Goal: Check status

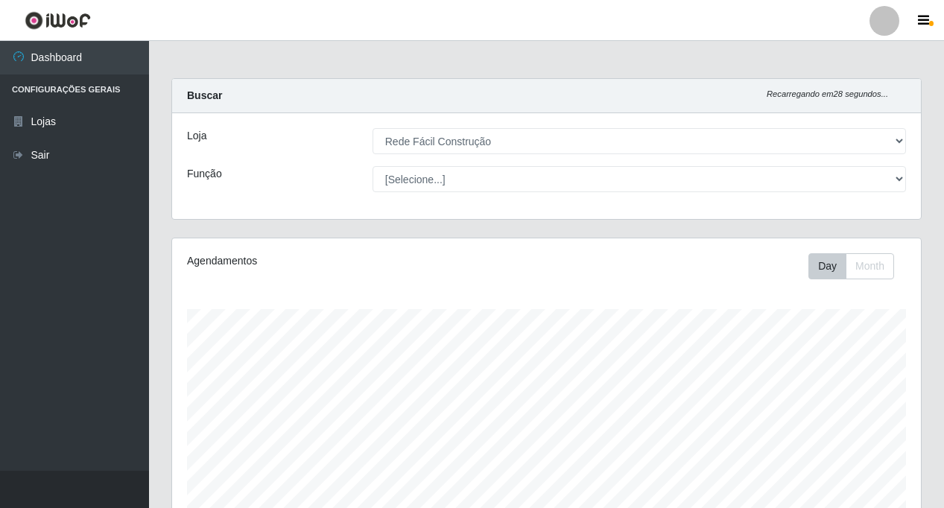
select select "318"
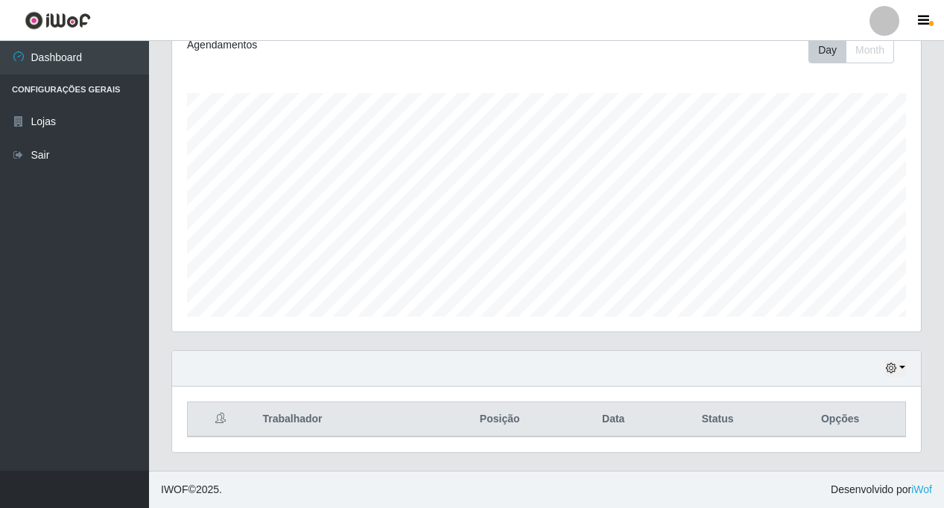
scroll to position [309, 749]
click at [886, 384] on div "Hoje 1 dia 3 dias 1 Semana Não encerrados" at bounding box center [546, 369] width 749 height 36
click at [889, 381] on div "Hoje 1 dia 3 dias 1 Semana Não encerrados" at bounding box center [546, 369] width 749 height 36
click at [895, 367] on icon "button" at bounding box center [891, 368] width 10 height 10
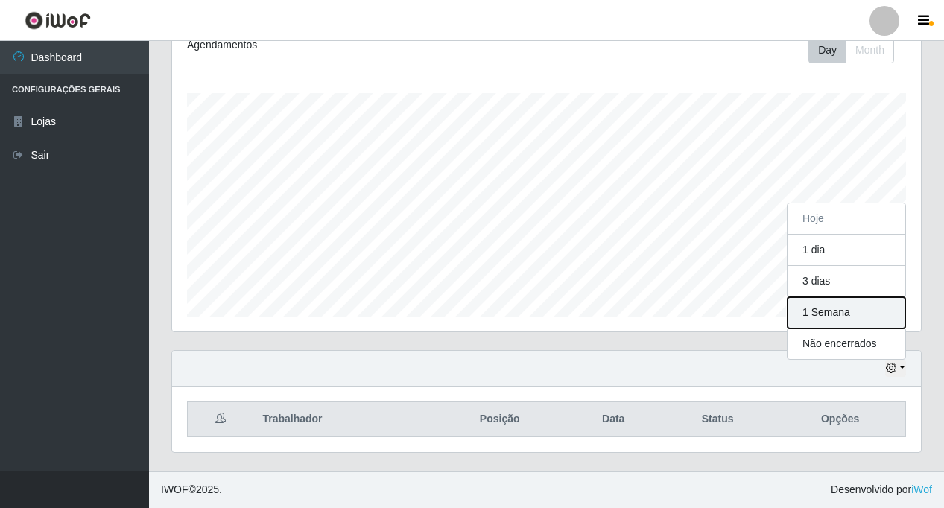
click at [836, 320] on button "1 Semana" at bounding box center [846, 312] width 118 height 31
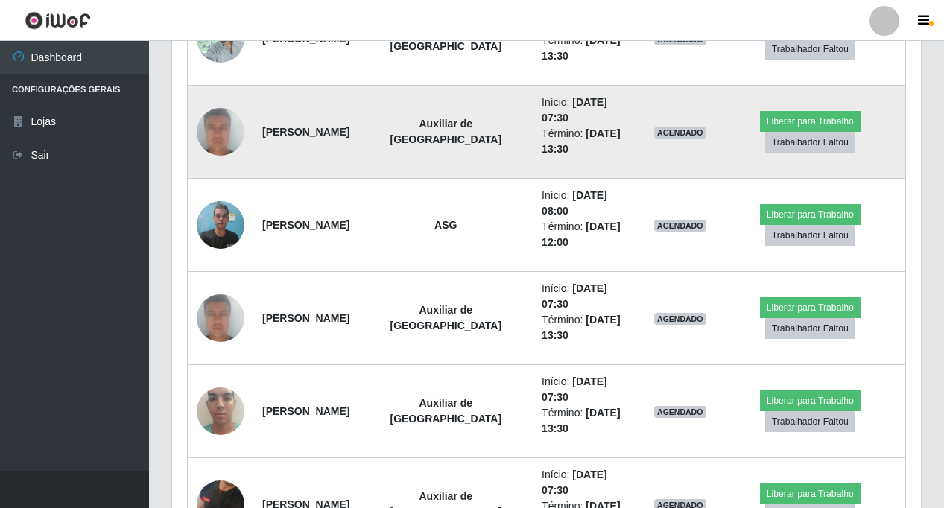
scroll to position [775, 0]
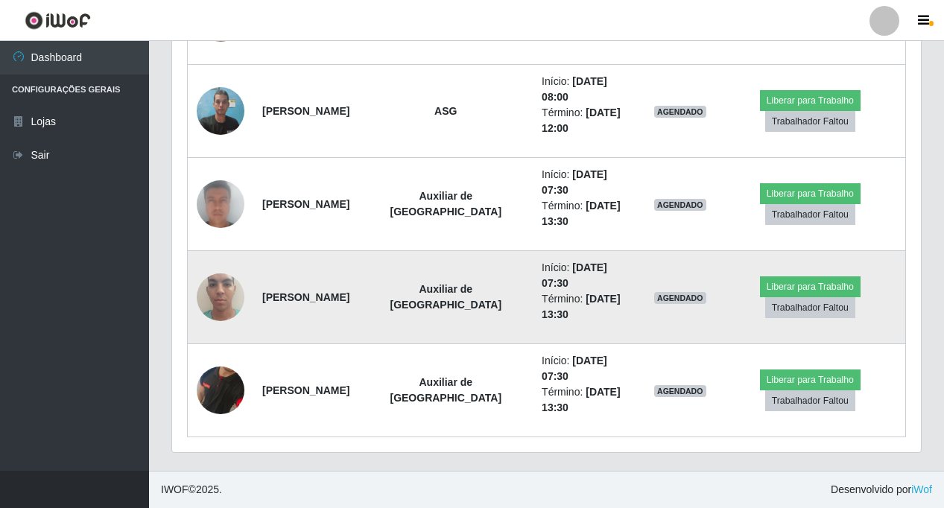
click at [221, 292] on img at bounding box center [221, 297] width 48 height 85
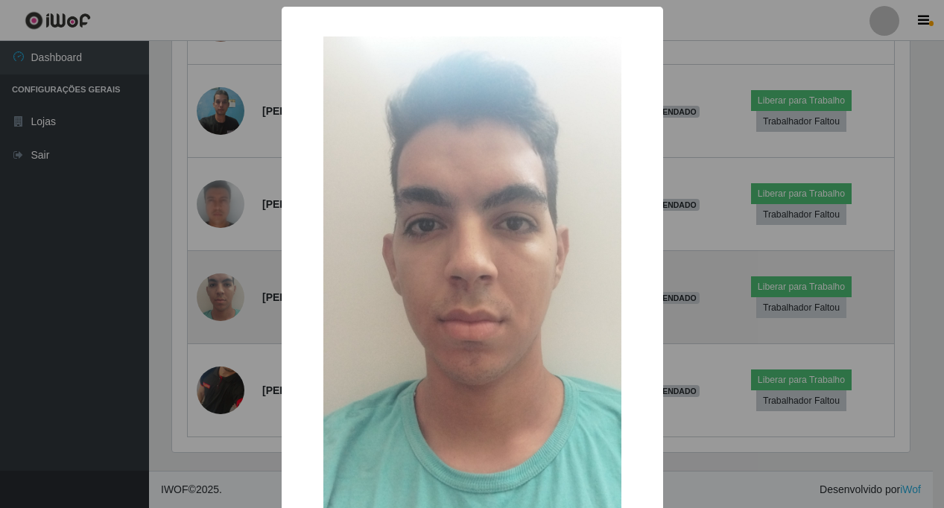
scroll to position [309, 741]
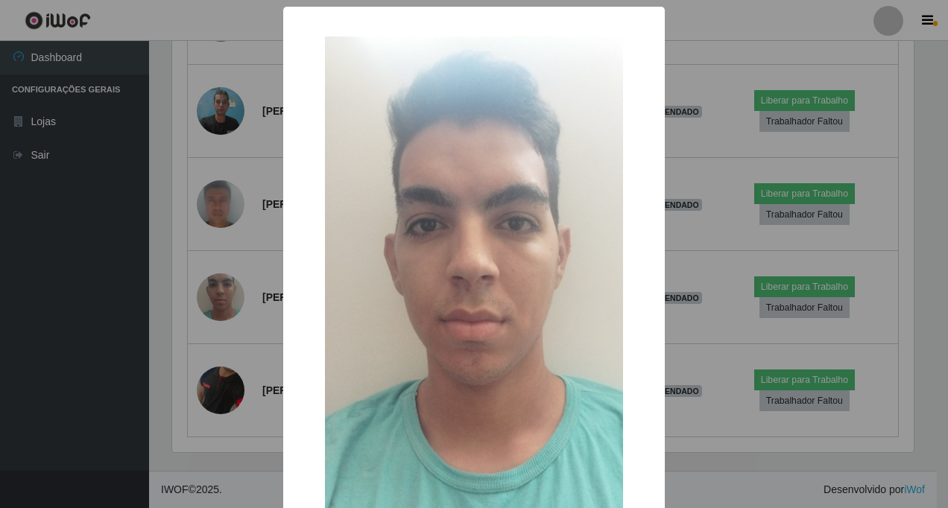
click at [239, 261] on div "× OK Cancel" at bounding box center [474, 254] width 948 height 508
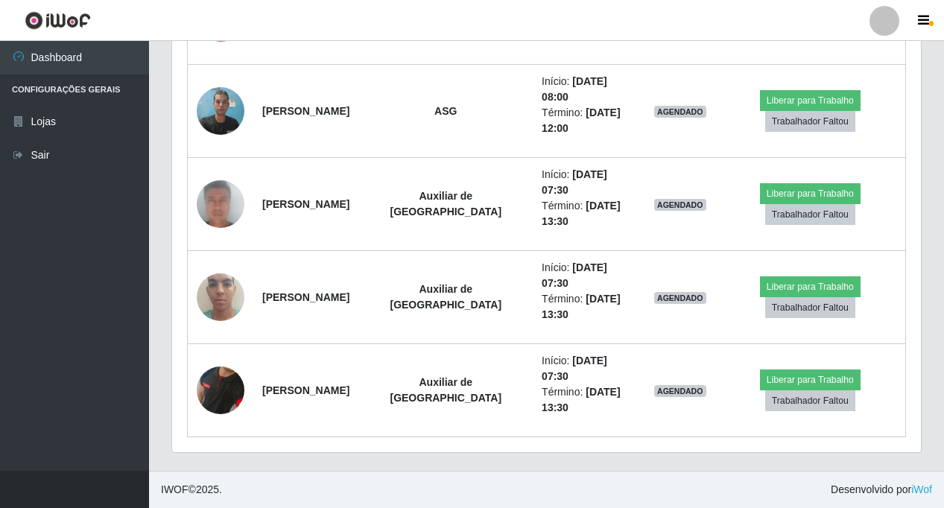
scroll to position [309, 749]
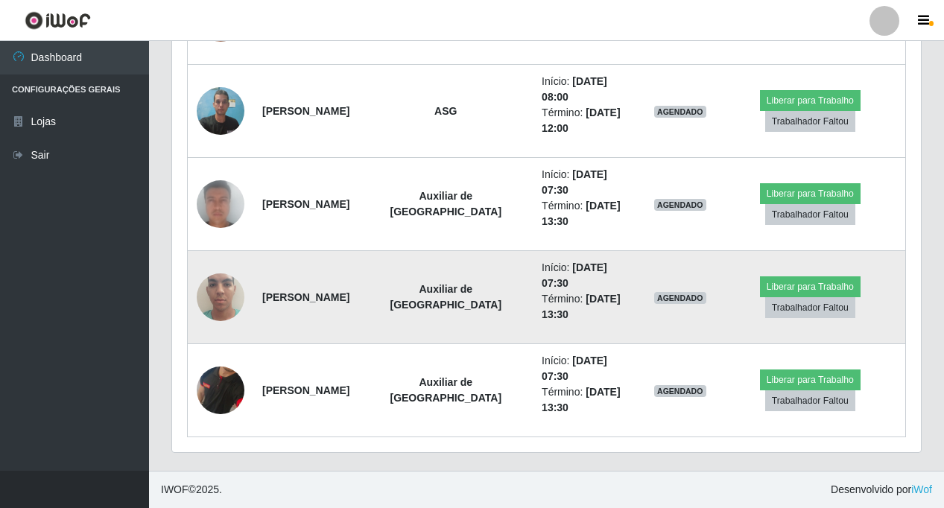
click at [232, 294] on img at bounding box center [221, 297] width 48 height 85
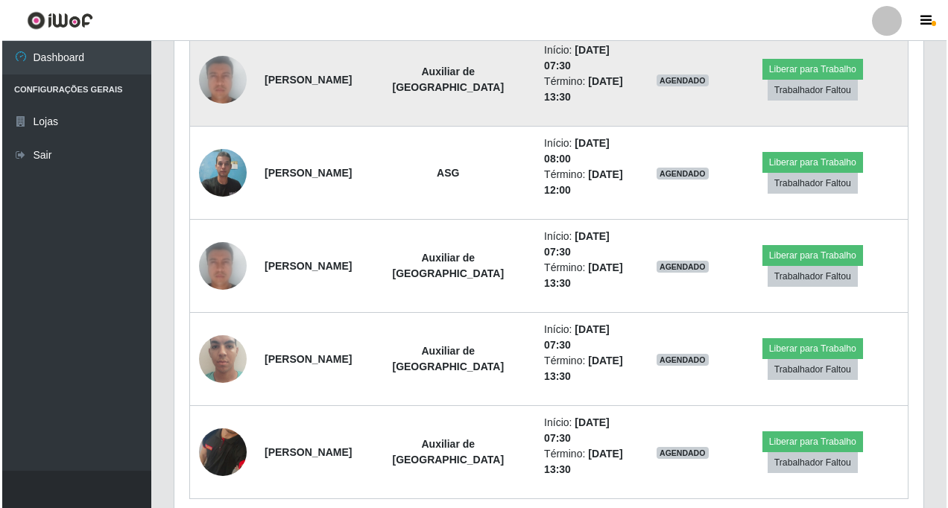
scroll to position [626, 0]
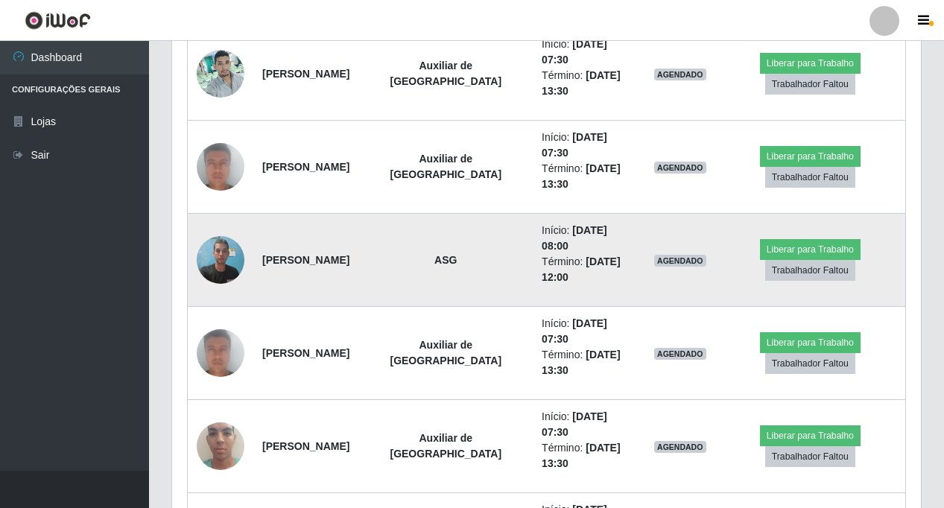
click at [218, 250] on img at bounding box center [221, 259] width 48 height 63
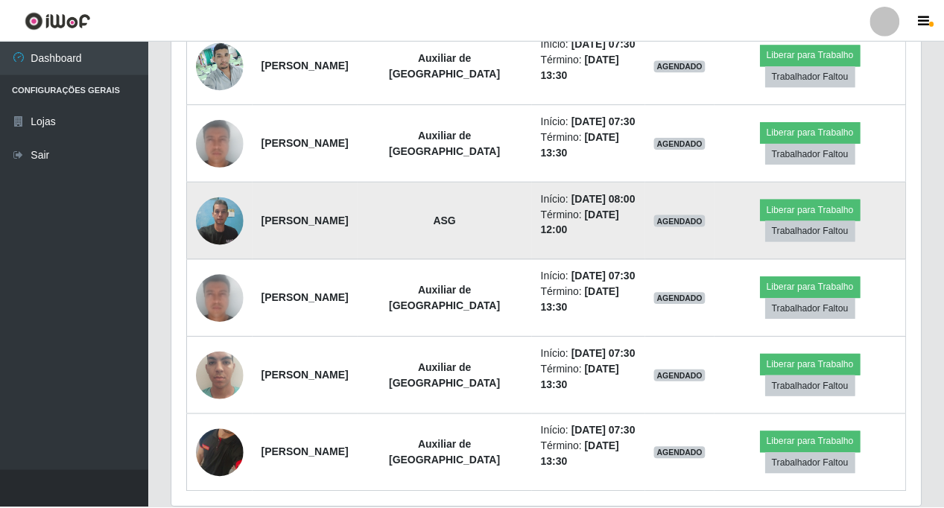
scroll to position [309, 741]
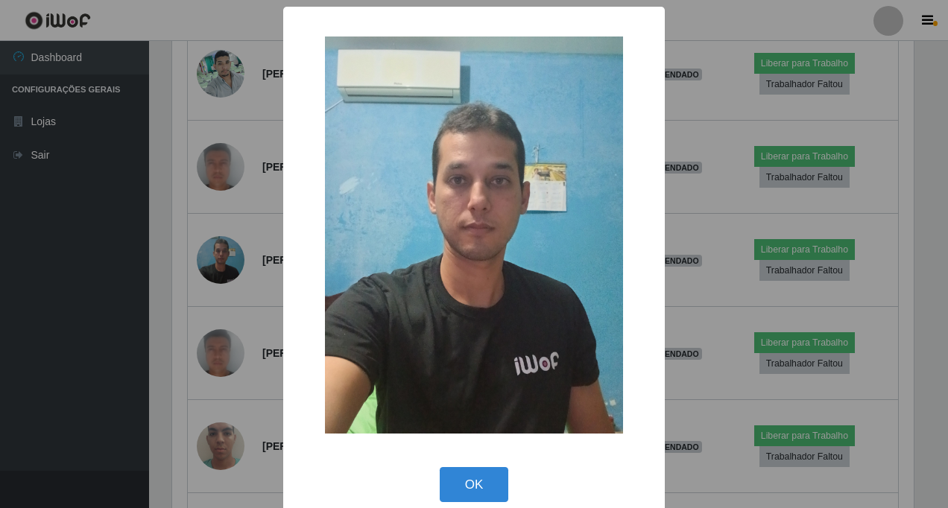
click at [235, 170] on div "× OK Cancel" at bounding box center [474, 254] width 948 height 508
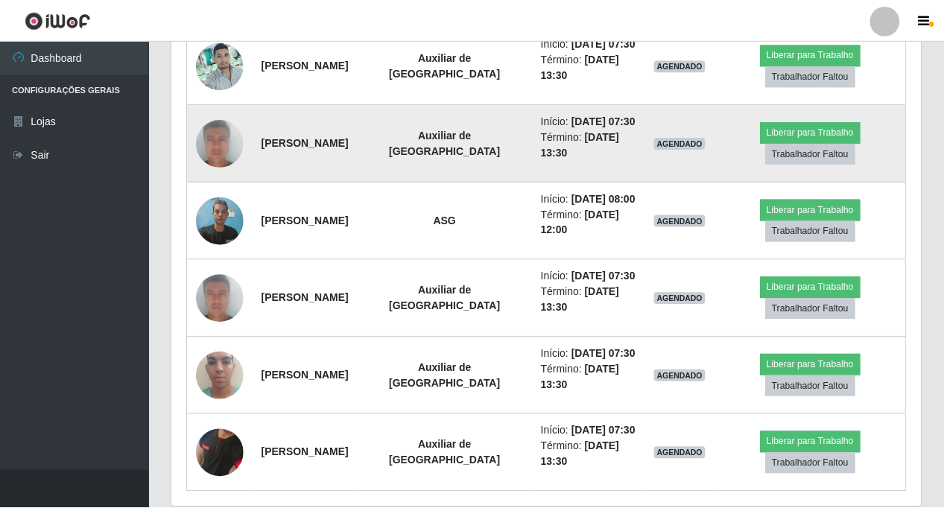
scroll to position [309, 749]
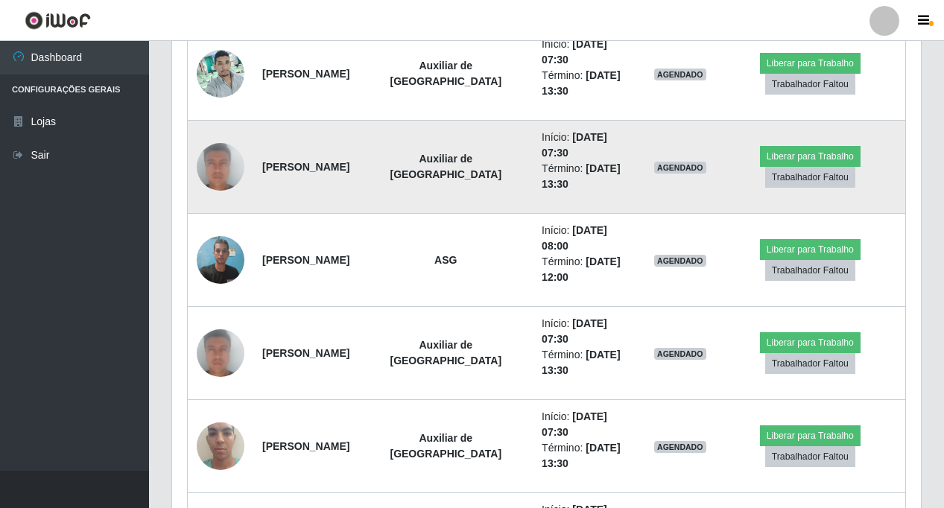
click at [231, 162] on img at bounding box center [221, 167] width 48 height 98
